Goal: Navigation & Orientation: Find specific page/section

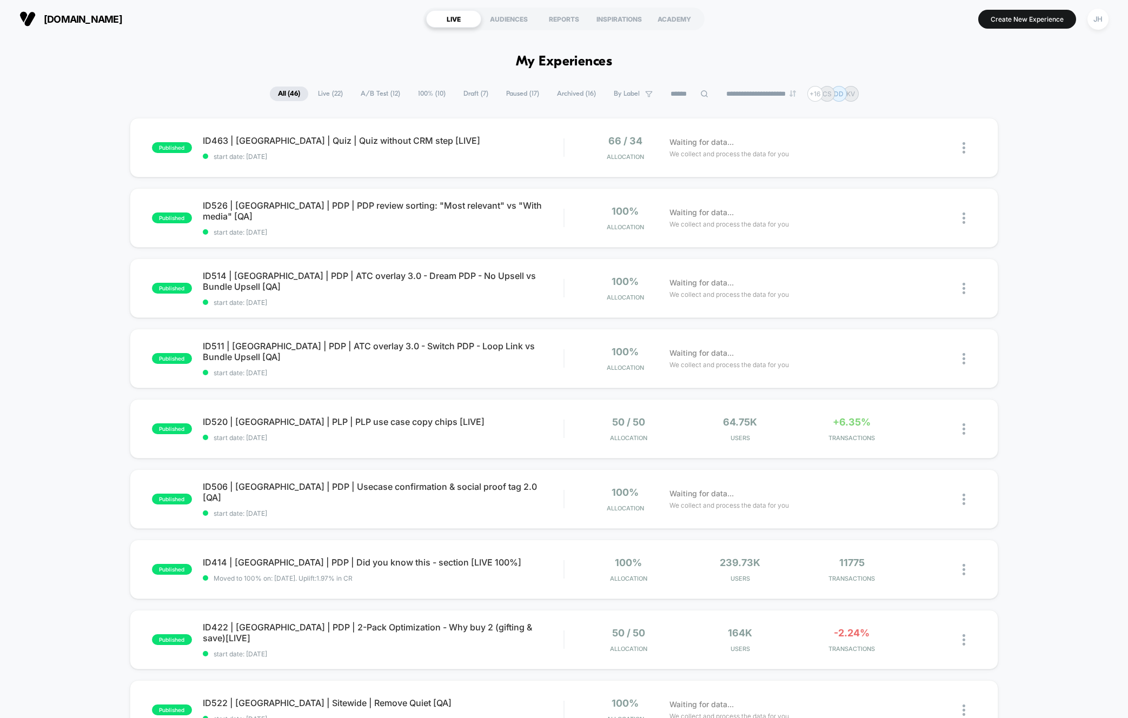
click at [85, 253] on div "published ID463 | [GEOGRAPHIC_DATA] | Quiz | Quiz without CRM step [LIVE] start…" at bounding box center [564, 561] width 1128 height 887
click at [1037, 17] on div "JH" at bounding box center [1097, 19] width 21 height 21
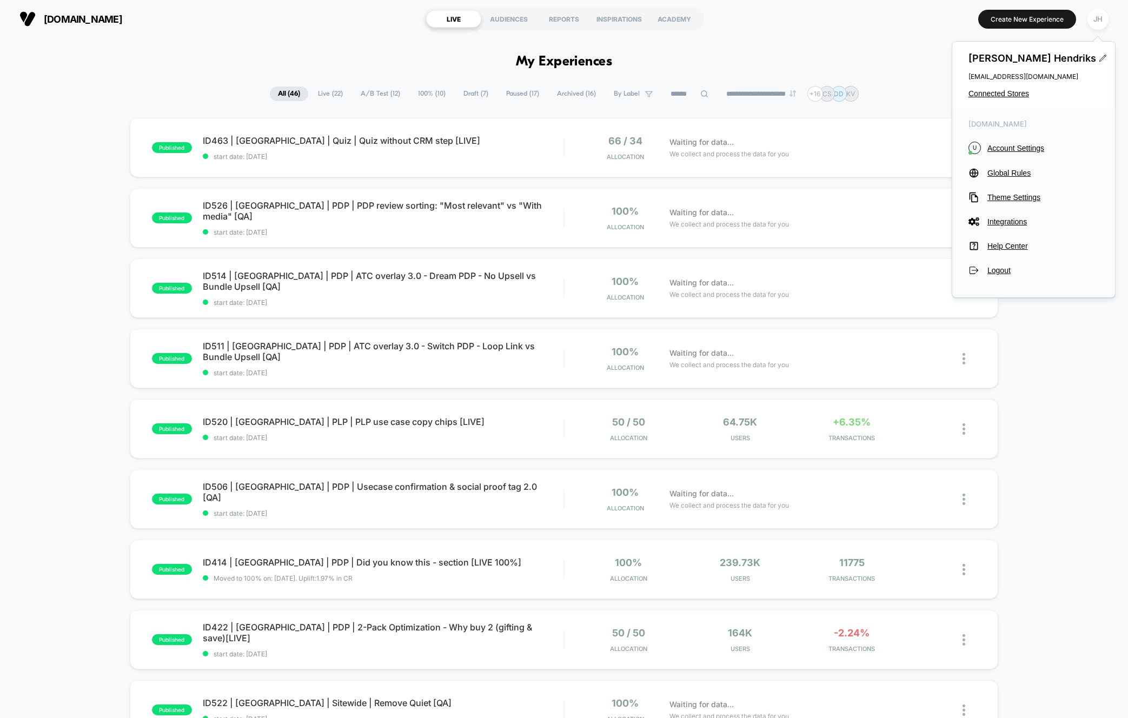
click at [1017, 87] on div "[PERSON_NAME] [PERSON_NAME][EMAIL_ADDRESS][DOMAIN_NAME] Connected Stores" at bounding box center [1033, 75] width 163 height 67
click at [1012, 93] on span "Connected Stores" at bounding box center [1033, 93] width 130 height 9
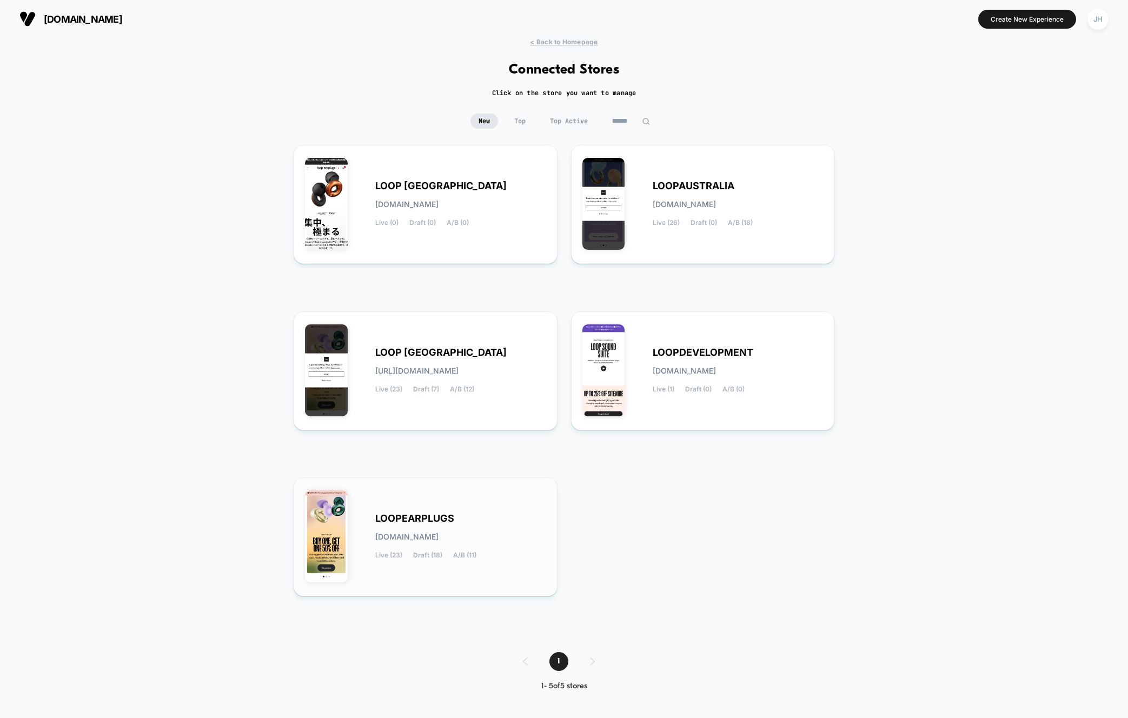
click at [424, 508] on div "LOOPEARPLUGS [DOMAIN_NAME] Live (23) Draft (18) A/B (11)" at bounding box center [425, 537] width 241 height 96
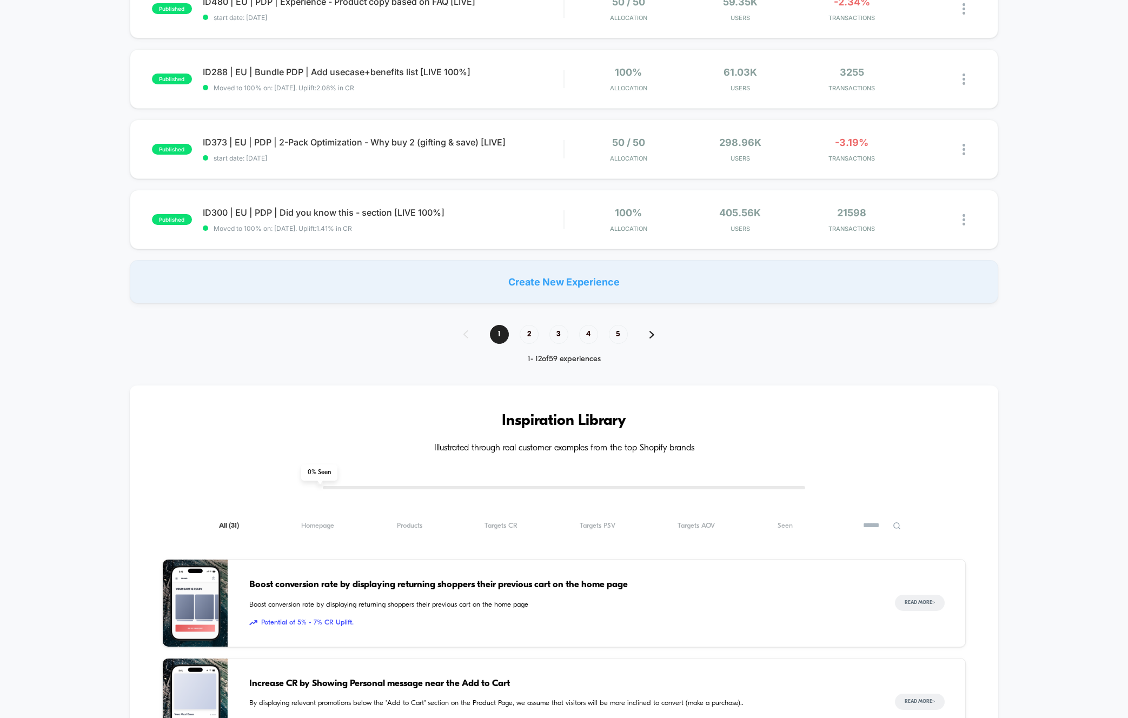
scroll to position [752, 0]
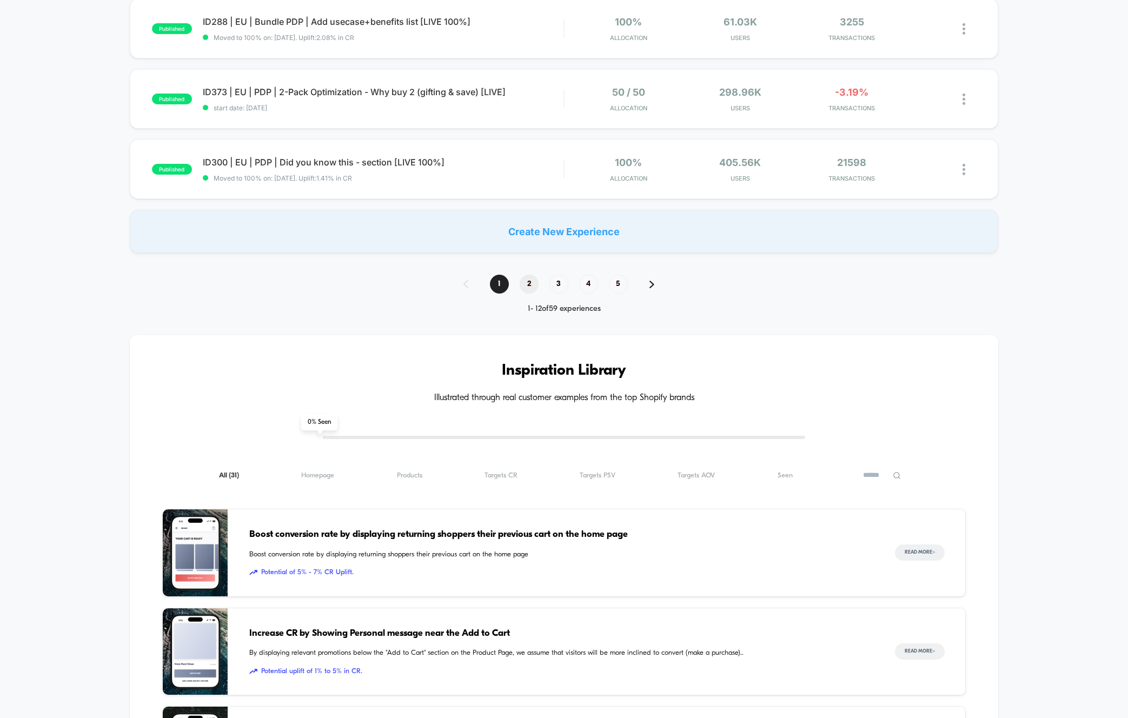
click at [536, 285] on span "2" at bounding box center [529, 284] width 19 height 19
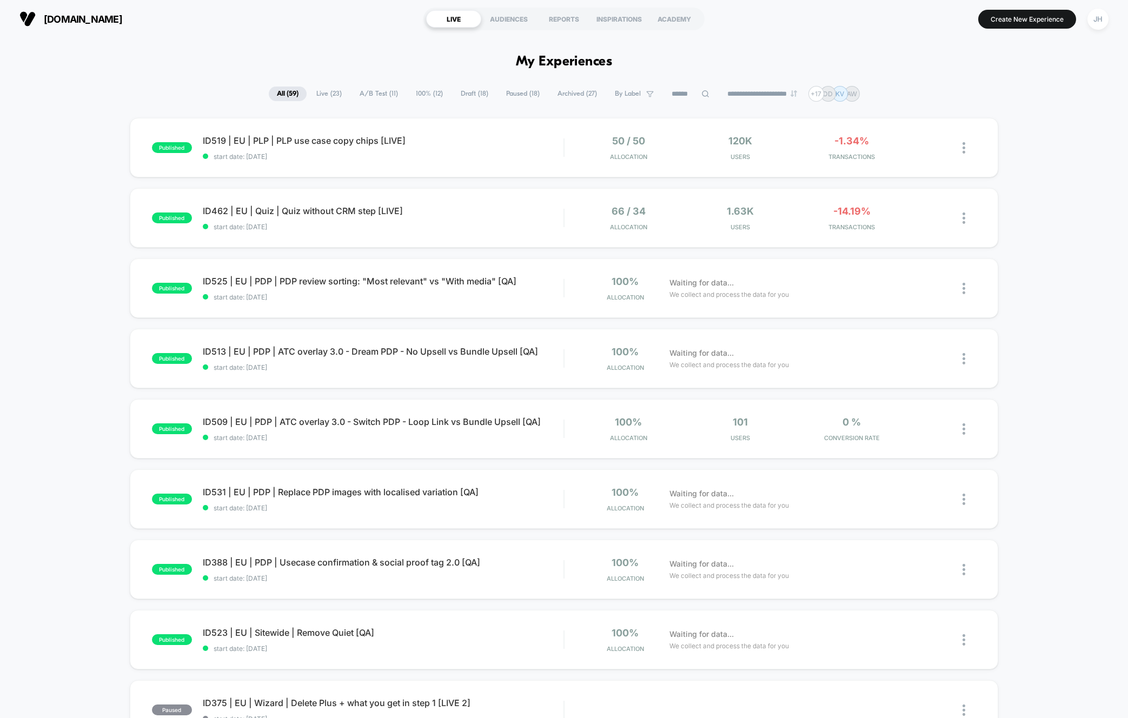
click at [67, 277] on div "published ID519 | EU | PLP | PLP use case copy chips [LIVE] start date: [DATE] …" at bounding box center [564, 561] width 1128 height 887
click at [85, 342] on div "published ID519 | EU | PLP | PLP use case copy chips [LIVE] start date: [DATE] …" at bounding box center [564, 561] width 1128 height 887
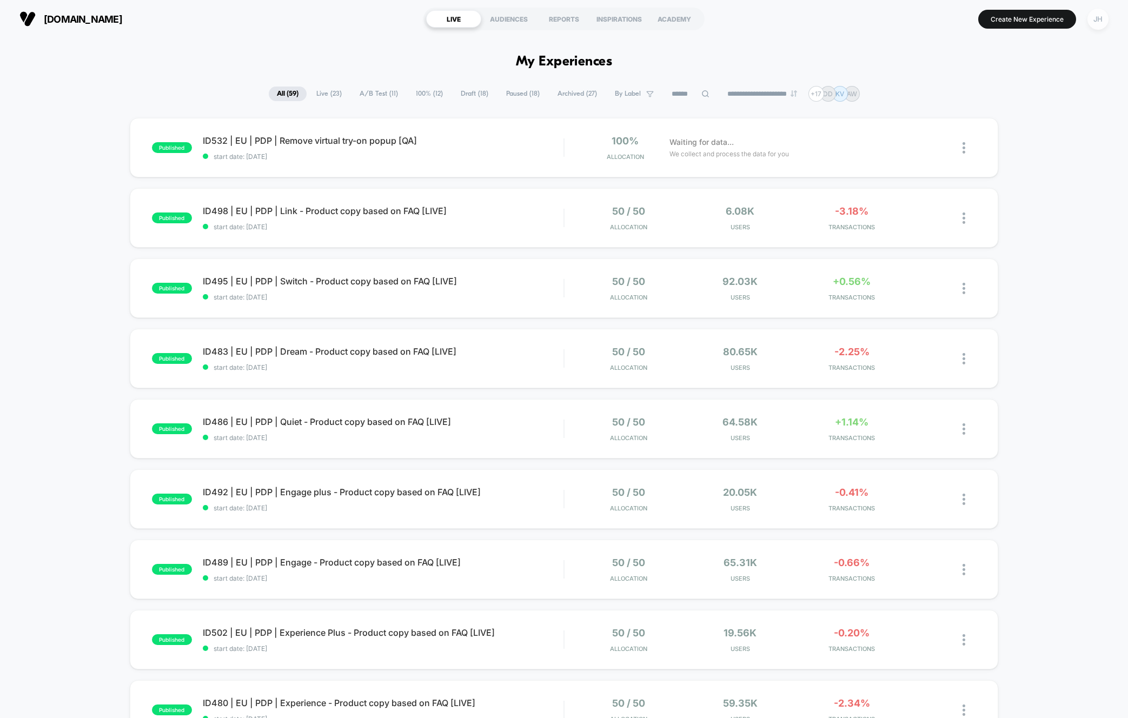
click at [1037, 24] on div "JH" at bounding box center [1097, 19] width 21 height 21
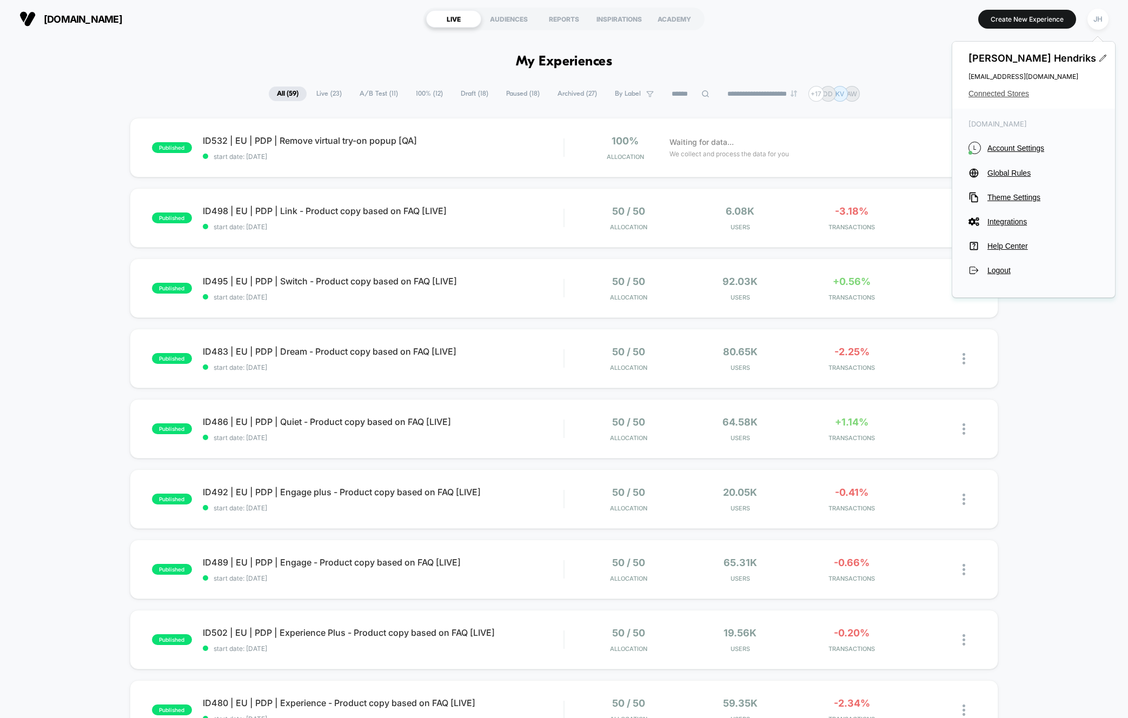
click at [1002, 93] on span "Connected Stores" at bounding box center [1033, 93] width 130 height 9
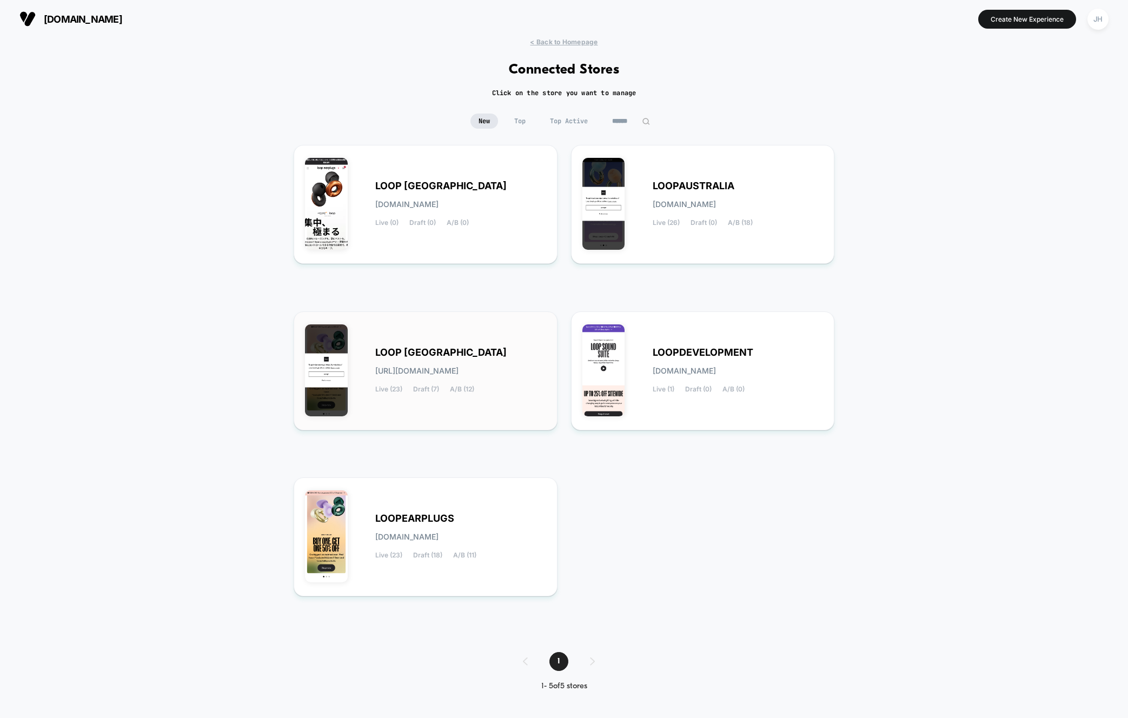
click at [436, 362] on div "LOOP [GEOGRAPHIC_DATA] [URL][DOMAIN_NAME] Live (23) Draft (7) A/B (12)" at bounding box center [460, 371] width 171 height 44
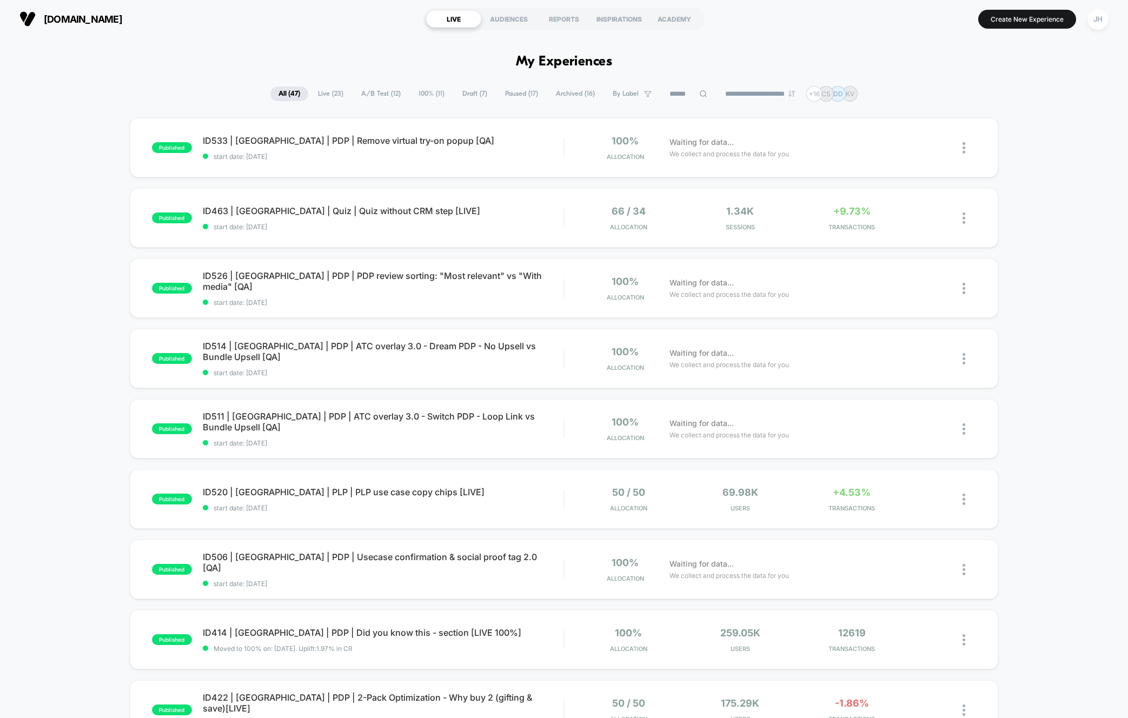
click at [623, 19] on div "INSPIRATIONS" at bounding box center [619, 18] width 55 height 17
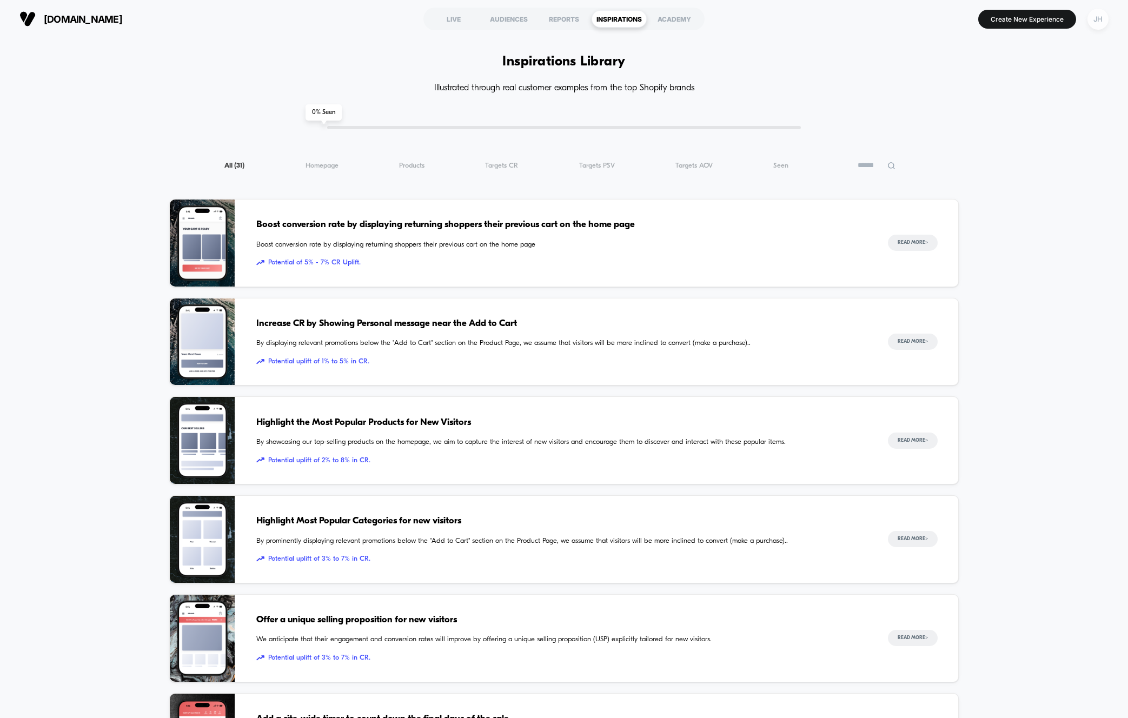
click at [1037, 18] on div "JH" at bounding box center [1097, 19] width 21 height 21
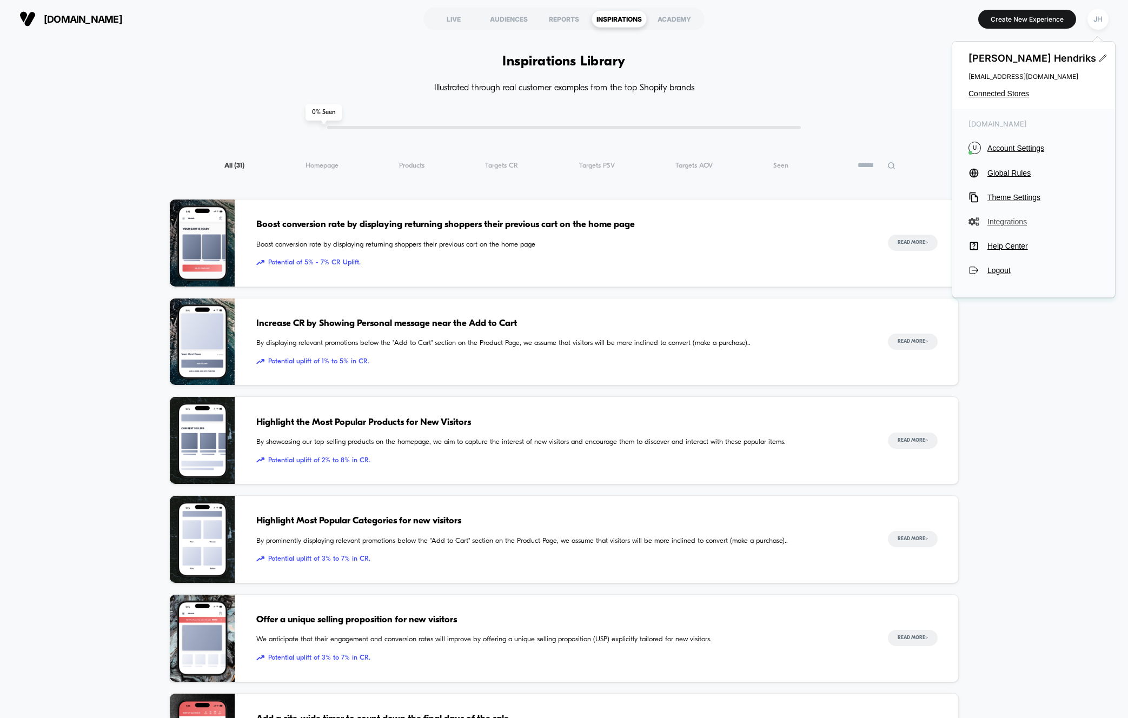
click at [1006, 221] on span "Integrations" at bounding box center [1042, 221] width 111 height 9
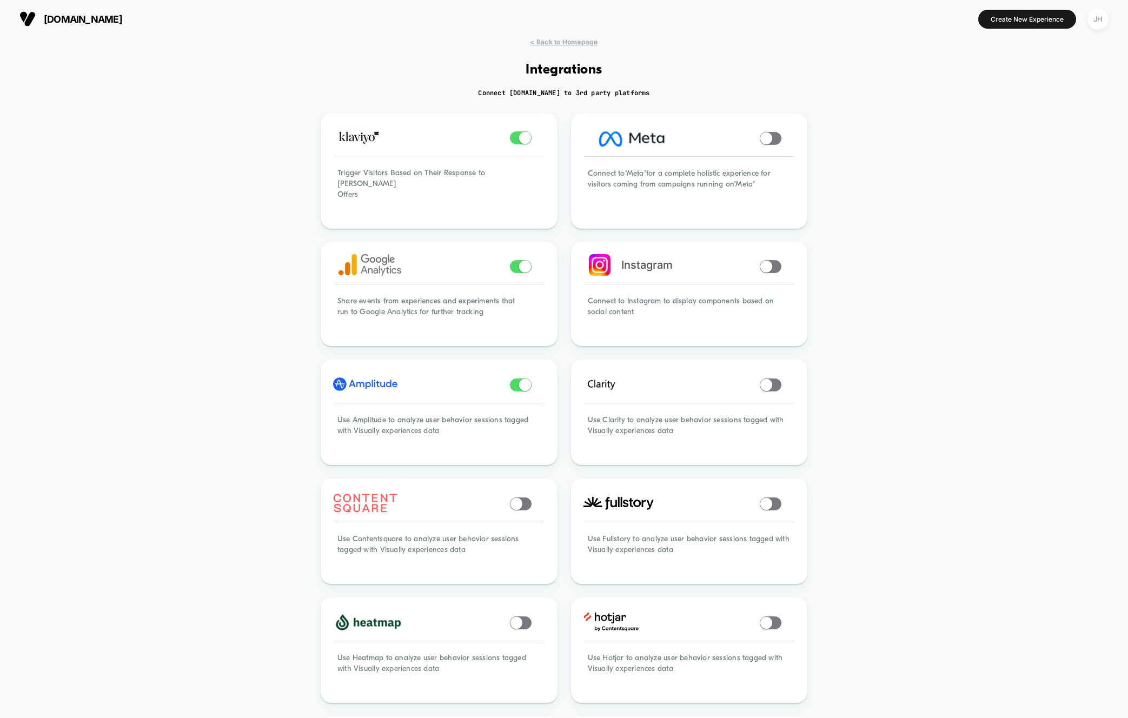
click at [251, 102] on div "< Back to Homepage Integrations Connect [DOMAIN_NAME] to 3rd party platforms Tr…" at bounding box center [564, 677] width 1128 height 1279
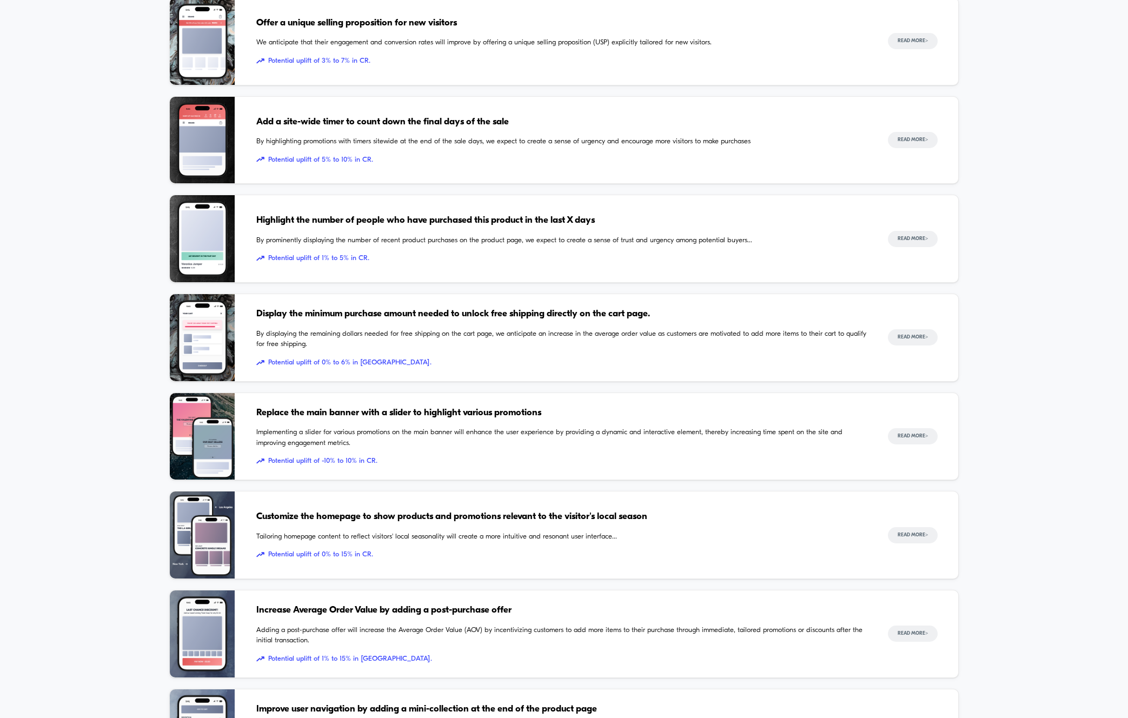
scroll to position [749, 0]
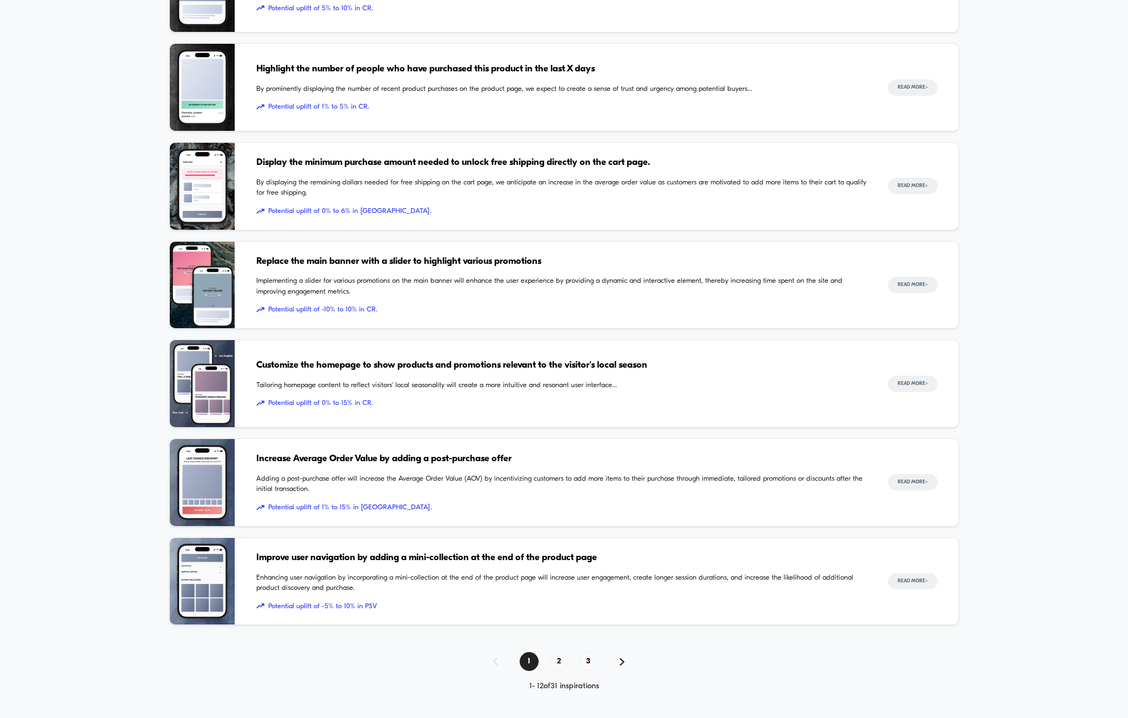
click at [82, 273] on div "Inspiration Library Illustrated through real customer examples from the top Sho…" at bounding box center [564, 14] width 1128 height 1353
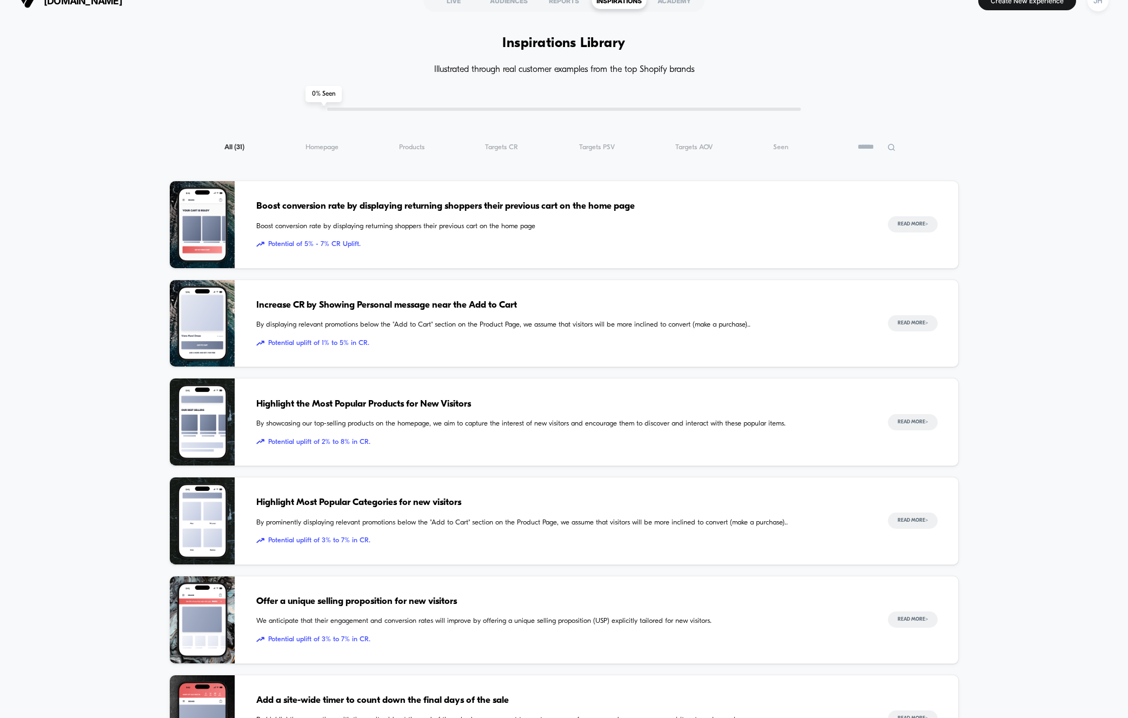
scroll to position [0, 0]
